Goal: Use online tool/utility: Utilize a website feature to perform a specific function

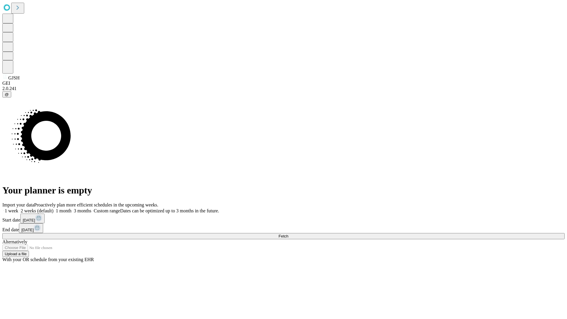
click at [53, 208] on label "2 weeks (default)" at bounding box center [35, 210] width 35 height 5
click at [288, 234] on span "Fetch" at bounding box center [283, 236] width 10 height 4
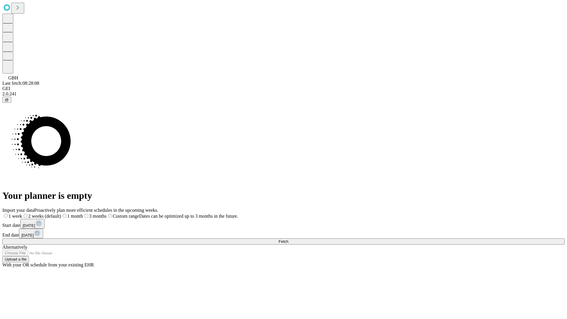
click at [288, 239] on span "Fetch" at bounding box center [283, 241] width 10 height 4
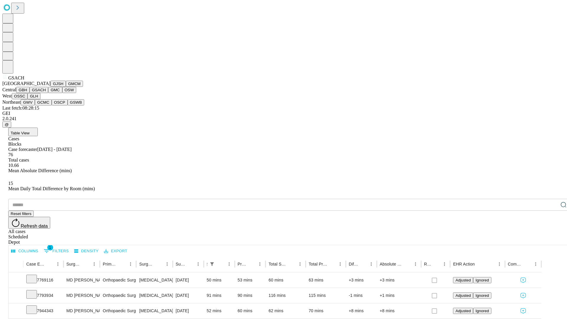
click at [48, 93] on button "GMC" at bounding box center [55, 90] width 14 height 6
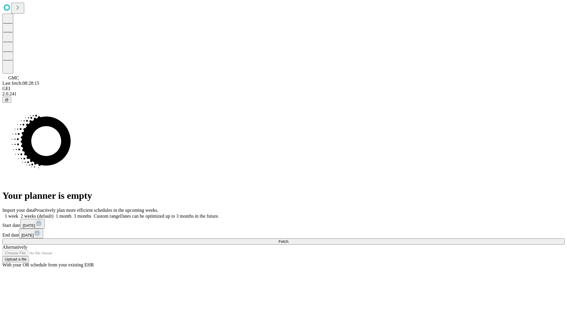
click at [53, 213] on label "2 weeks (default)" at bounding box center [35, 215] width 35 height 5
click at [288, 239] on span "Fetch" at bounding box center [283, 241] width 10 height 4
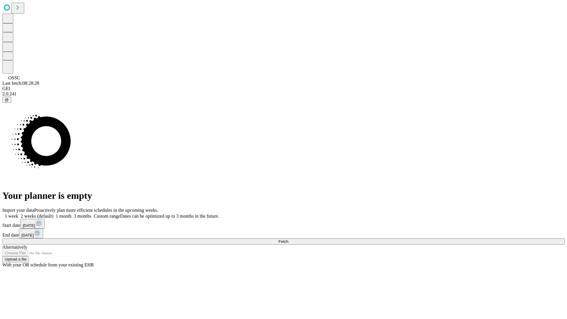
click at [53, 213] on label "2 weeks (default)" at bounding box center [35, 215] width 35 height 5
click at [288, 239] on span "Fetch" at bounding box center [283, 241] width 10 height 4
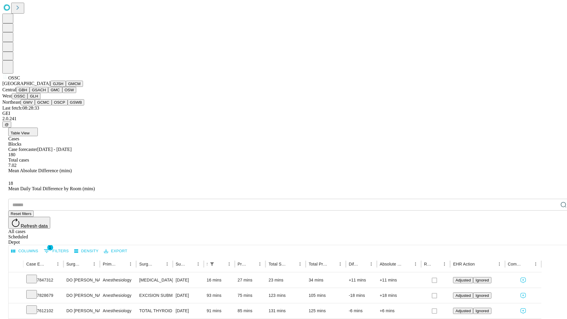
click at [40, 99] on button "GLH" at bounding box center [33, 96] width 13 height 6
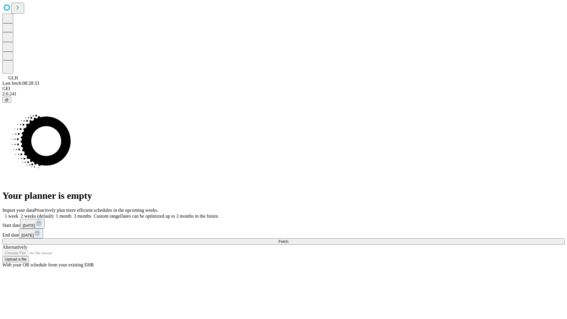
click at [53, 213] on label "2 weeks (default)" at bounding box center [35, 215] width 35 height 5
click at [288, 239] on span "Fetch" at bounding box center [283, 241] width 10 height 4
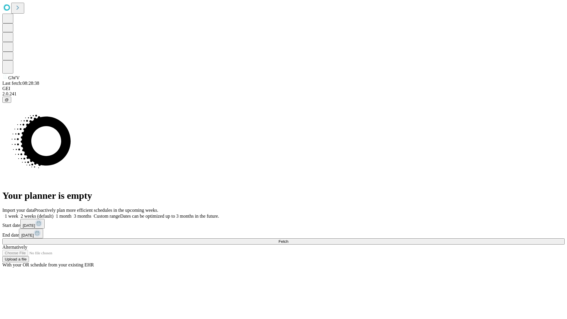
click at [288, 239] on span "Fetch" at bounding box center [283, 241] width 10 height 4
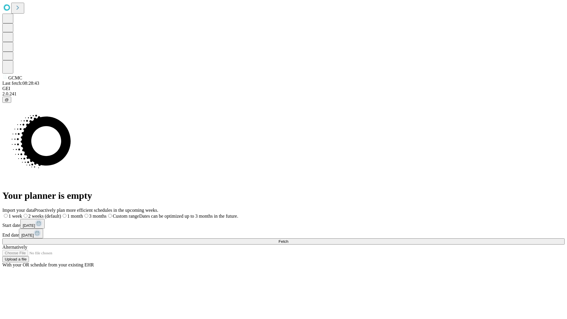
click at [61, 213] on label "2 weeks (default)" at bounding box center [41, 215] width 39 height 5
click at [288, 239] on span "Fetch" at bounding box center [283, 241] width 10 height 4
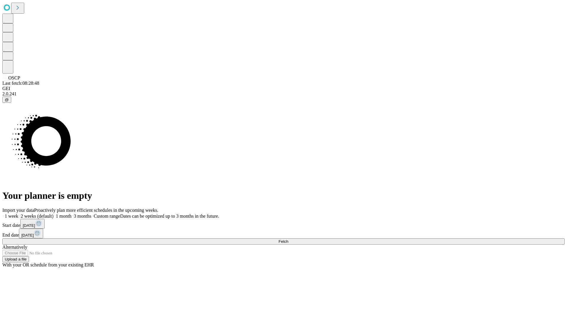
click at [53, 213] on label "2 weeks (default)" at bounding box center [35, 215] width 35 height 5
click at [288, 239] on span "Fetch" at bounding box center [283, 241] width 10 height 4
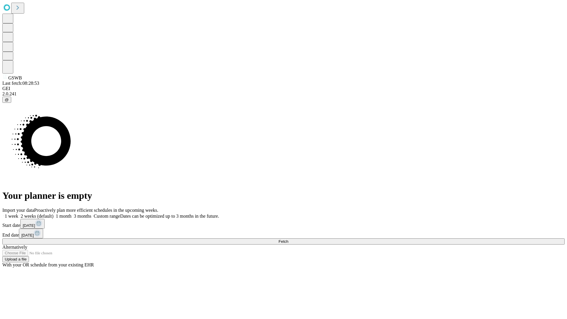
click at [53, 213] on label "2 weeks (default)" at bounding box center [35, 215] width 35 height 5
click at [288, 239] on span "Fetch" at bounding box center [283, 241] width 10 height 4
